Goal: Information Seeking & Learning: Learn about a topic

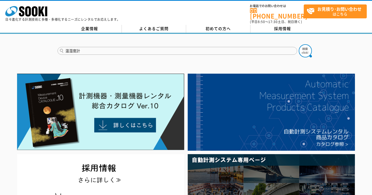
type input "温湿度計"
click at [299, 44] on button at bounding box center [305, 50] width 13 height 13
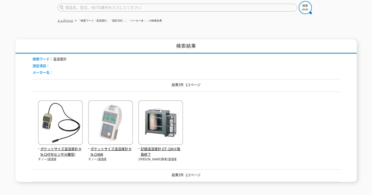
scroll to position [53, 0]
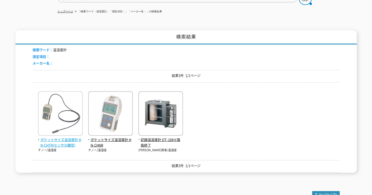
click at [72, 139] on span "ポケットサイズ温湿度計 HN-CHTR(センサ分離型)" at bounding box center [60, 142] width 45 height 11
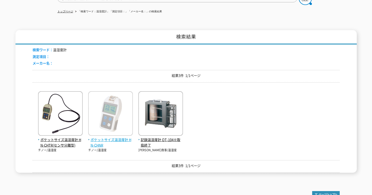
click at [123, 137] on span "ポケットサイズ温湿度計 HN-CHNR" at bounding box center [110, 142] width 45 height 11
click at [109, 137] on span "ポケットサイズ温湿度計 HN-CHNR" at bounding box center [110, 142] width 45 height 11
click at [112, 137] on span "ポケットサイズ温湿度計 HN-CHNR" at bounding box center [110, 142] width 45 height 11
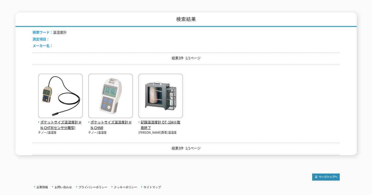
scroll to position [79, 0]
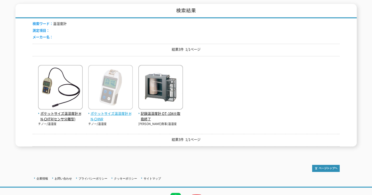
click at [102, 113] on span "ポケットサイズ温湿度計 HN-CHNR" at bounding box center [110, 116] width 45 height 11
click at [90, 115] on span "ポケットサイズ温湿度計 HN-CHNR" at bounding box center [110, 116] width 45 height 11
click at [94, 113] on span "ポケットサイズ温湿度計 HN-CHNR" at bounding box center [110, 116] width 45 height 11
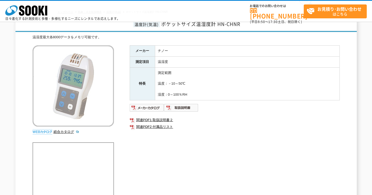
scroll to position [26, 0]
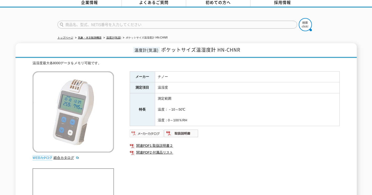
click at [149, 129] on img at bounding box center [147, 133] width 34 height 8
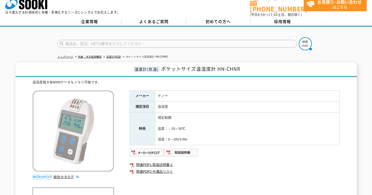
scroll to position [0, 0]
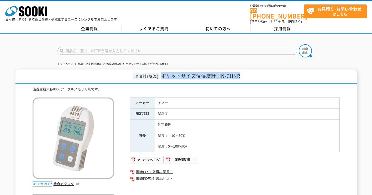
drag, startPoint x: 246, startPoint y: 69, endPoint x: 162, endPoint y: 73, distance: 84.1
click at [162, 73] on h1 "温度計(気温) ポケットサイズ温湿度計 HN-CHNR" at bounding box center [185, 77] width 341 height 15
copy span "ポケットサイズ温湿度計 HN-CHNR"
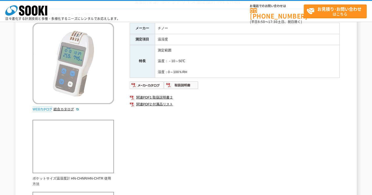
scroll to position [53, 0]
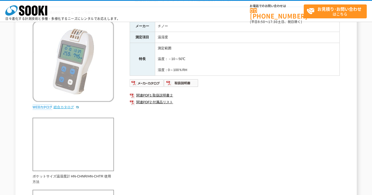
click at [70, 109] on link "総合カタログ" at bounding box center [67, 107] width 26 height 4
